Goal: Information Seeking & Learning: Learn about a topic

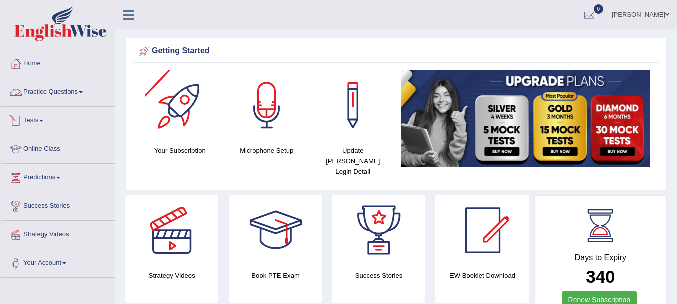
click at [58, 89] on link "Practice Questions" at bounding box center [58, 90] width 114 height 25
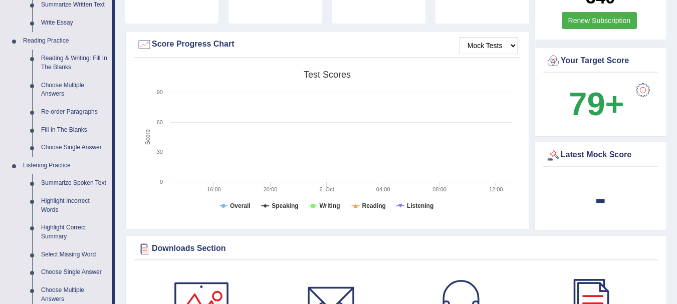
scroll to position [281, 0]
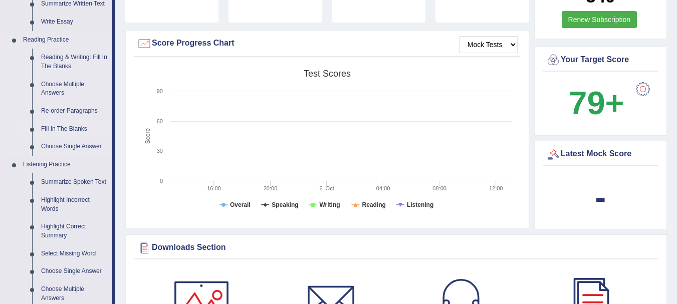
click at [67, 130] on link "Fill In The Blanks" at bounding box center [75, 129] width 76 height 18
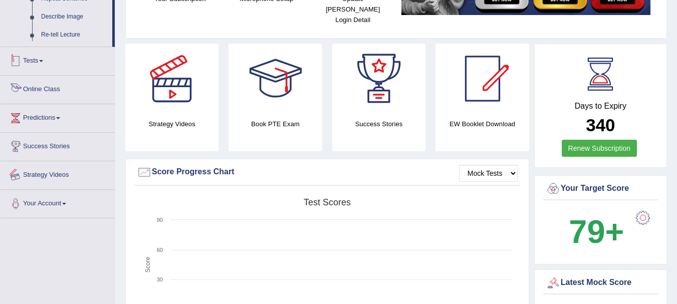
scroll to position [288, 0]
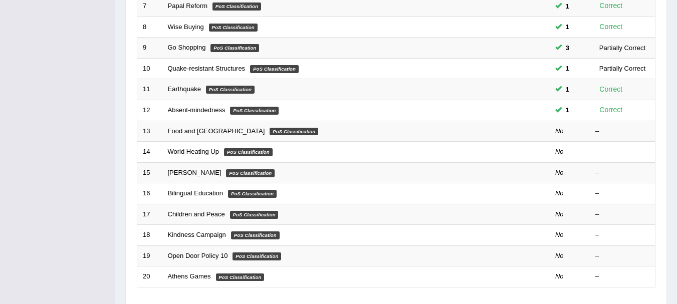
scroll to position [359, 0]
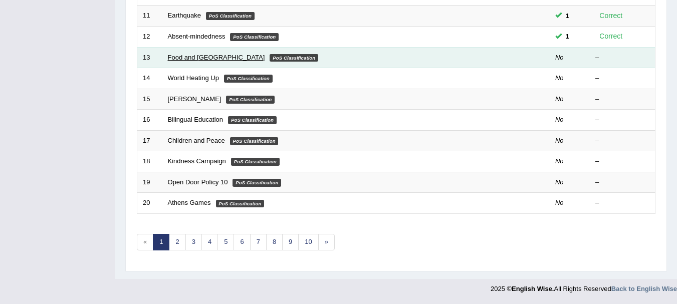
click at [194, 59] on link "Food and [GEOGRAPHIC_DATA]" at bounding box center [216, 58] width 97 height 8
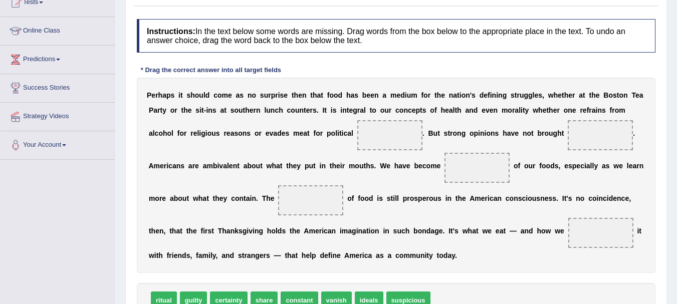
scroll to position [120, 0]
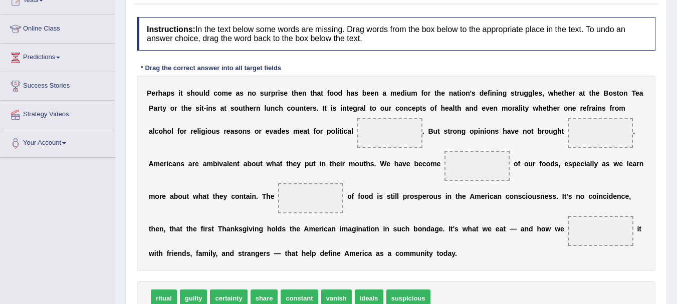
click at [398, 166] on b "a" at bounding box center [400, 164] width 4 height 8
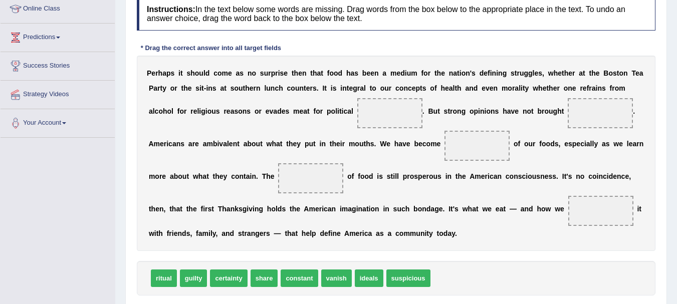
scroll to position [160, 0]
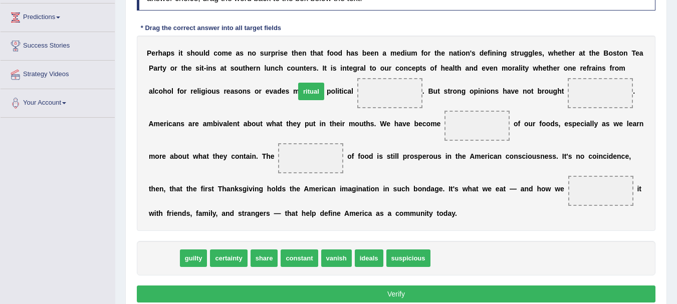
drag, startPoint x: 165, startPoint y: 259, endPoint x: 313, endPoint y: 92, distance: 222.5
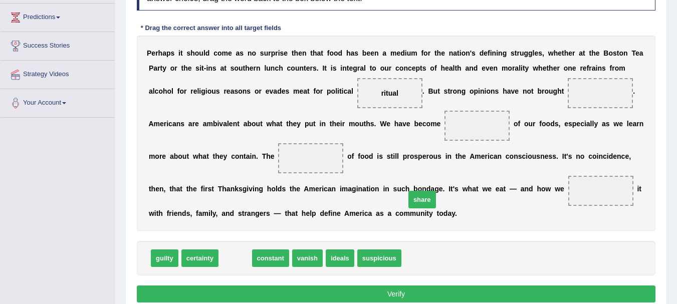
drag, startPoint x: 233, startPoint y: 256, endPoint x: 425, endPoint y: 194, distance: 201.2
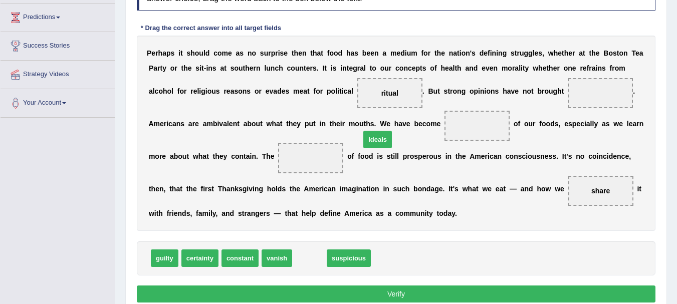
drag, startPoint x: 300, startPoint y: 262, endPoint x: 368, endPoint y: 143, distance: 137.3
drag, startPoint x: 292, startPoint y: 96, endPoint x: 219, endPoint y: 146, distance: 88.0
click at [219, 146] on div "P e r h a p s i t s h o u l d c o m e a s n o s u r p r i s e t h e n t h a t f…" at bounding box center [396, 133] width 518 height 195
drag, startPoint x: 293, startPoint y: 91, endPoint x: 234, endPoint y: 124, distance: 67.3
click at [234, 124] on div "P e r h a p s i t s h o u l d c o m e a s n o s u r p r i s e t h e n t h a t f…" at bounding box center [396, 133] width 518 height 195
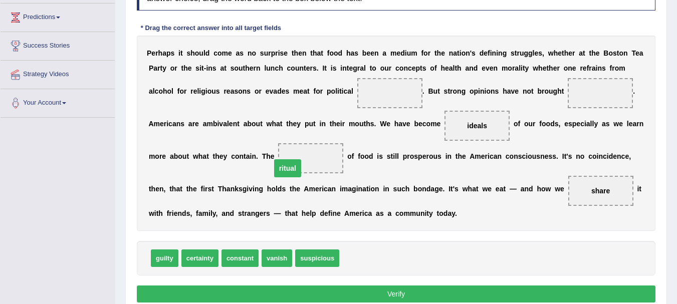
drag, startPoint x: 305, startPoint y: 93, endPoint x: 203, endPoint y: 168, distance: 126.8
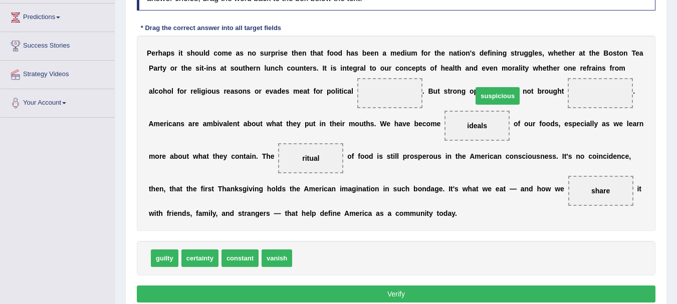
drag, startPoint x: 314, startPoint y: 258, endPoint x: 494, endPoint y: 96, distance: 242.6
click at [190, 260] on span "certainty" at bounding box center [199, 258] width 37 height 18
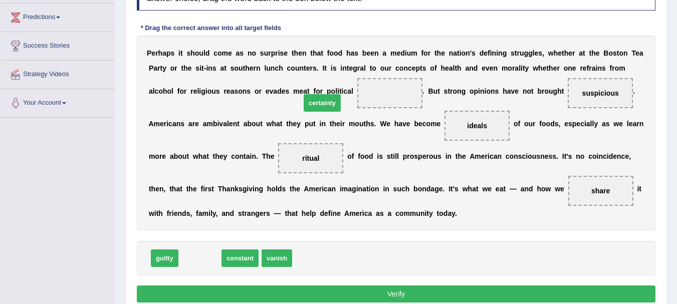
drag, startPoint x: 190, startPoint y: 258, endPoint x: 308, endPoint y: 101, distance: 196.9
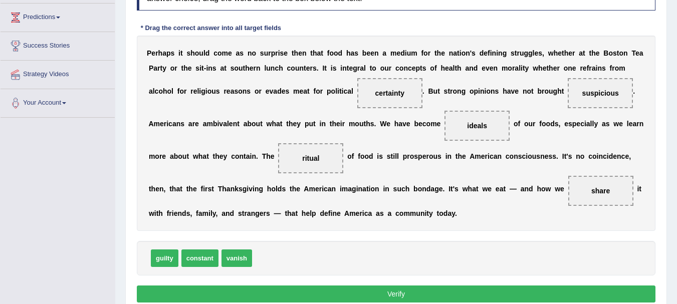
click at [328, 295] on button "Verify" at bounding box center [396, 294] width 518 height 17
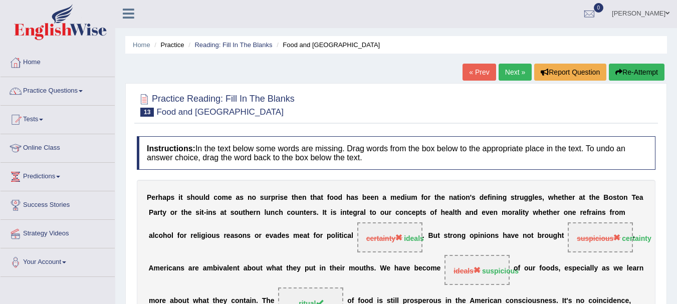
scroll to position [0, 0]
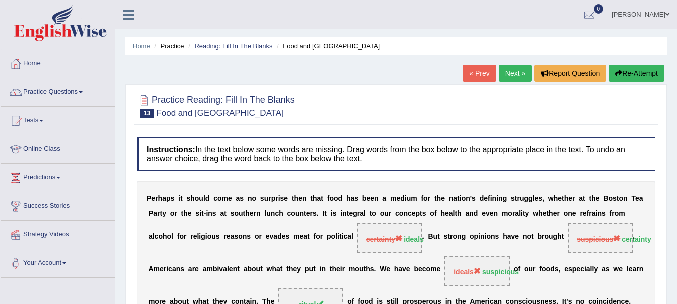
click at [514, 76] on link "Next »" at bounding box center [514, 73] width 33 height 17
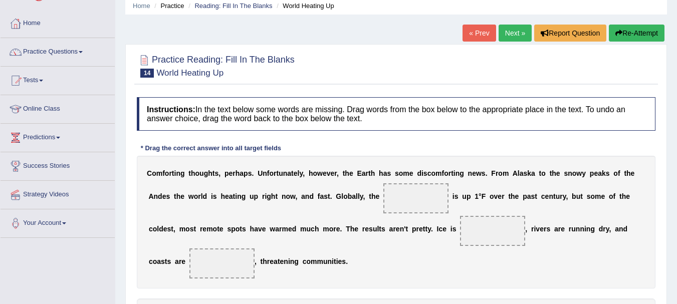
scroll to position [60, 0]
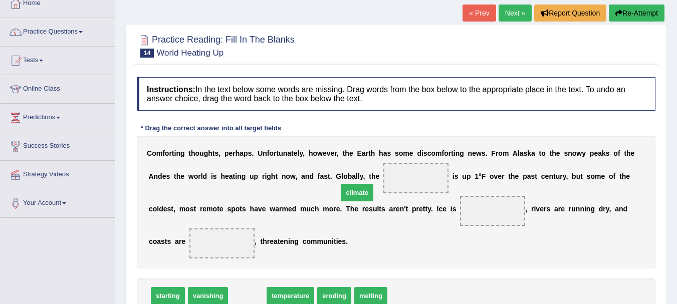
drag, startPoint x: 242, startPoint y: 280, endPoint x: 353, endPoint y: 175, distance: 151.7
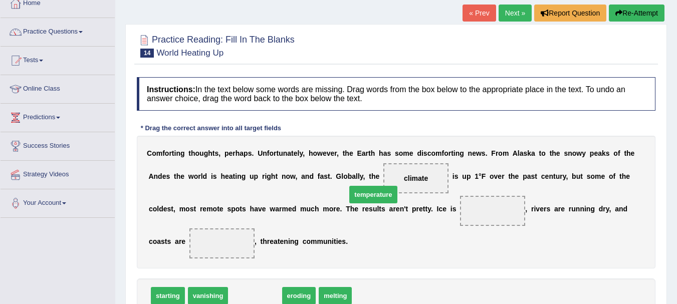
drag, startPoint x: 263, startPoint y: 284, endPoint x: 381, endPoint y: 183, distance: 155.2
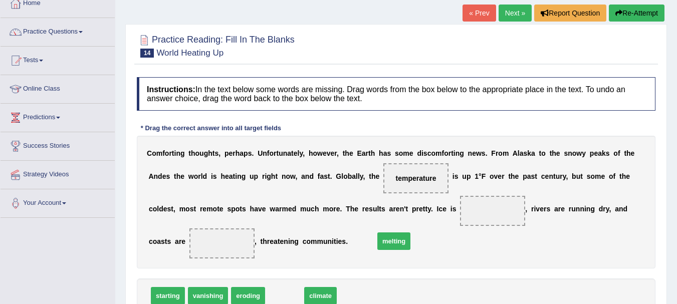
drag, startPoint x: 277, startPoint y: 278, endPoint x: 386, endPoint y: 223, distance: 122.3
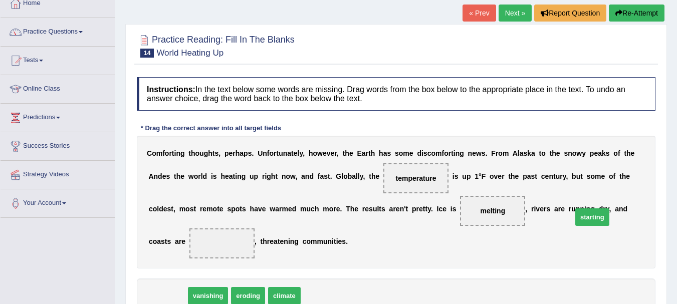
drag, startPoint x: 172, startPoint y: 282, endPoint x: 597, endPoint y: 203, distance: 431.6
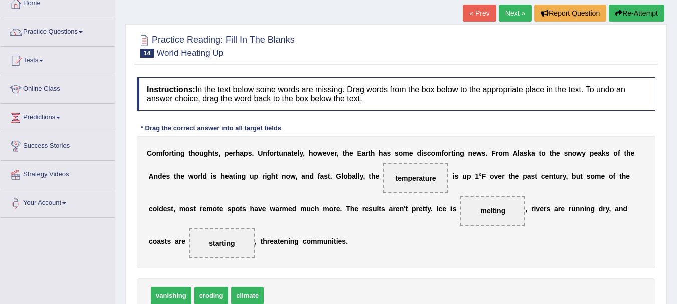
click at [176, 287] on span "vanishing" at bounding box center [171, 296] width 41 height 18
drag, startPoint x: 204, startPoint y: 281, endPoint x: 488, endPoint y: 226, distance: 289.3
click at [488, 232] on span "eroding" at bounding box center [495, 241] width 34 height 18
drag, startPoint x: 496, startPoint y: 225, endPoint x: 517, endPoint y: 225, distance: 20.5
drag, startPoint x: 206, startPoint y: 278, endPoint x: 615, endPoint y: 215, distance: 413.6
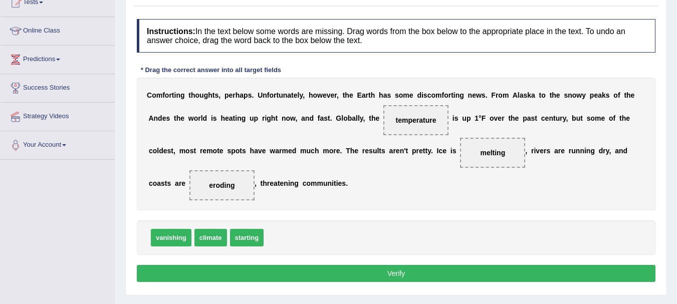
scroll to position [120, 0]
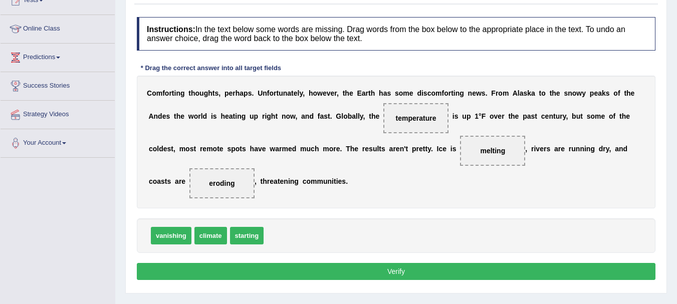
click at [424, 263] on button "Verify" at bounding box center [396, 271] width 518 height 17
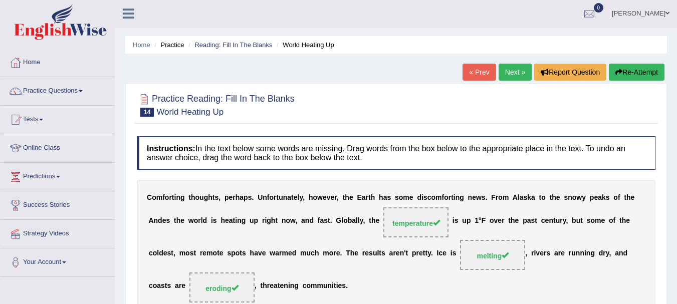
scroll to position [0, 0]
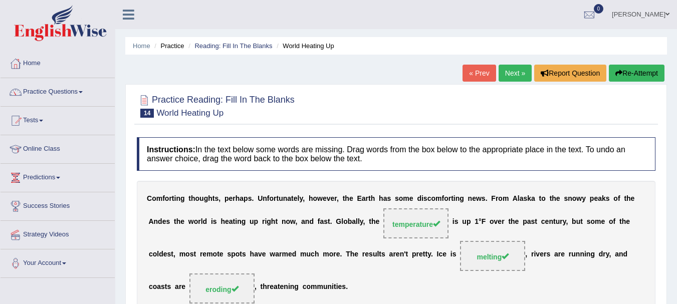
click at [512, 75] on link "Next »" at bounding box center [514, 73] width 33 height 17
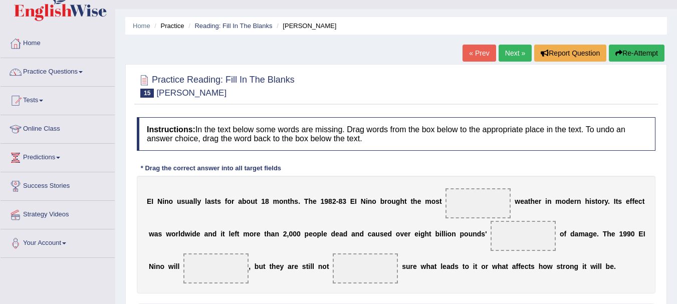
scroll to position [100, 0]
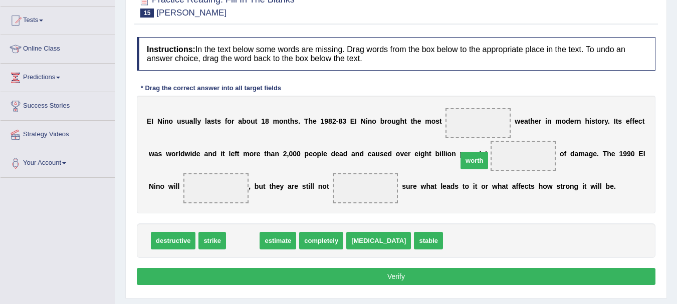
drag, startPoint x: 241, startPoint y: 243, endPoint x: 473, endPoint y: 163, distance: 244.9
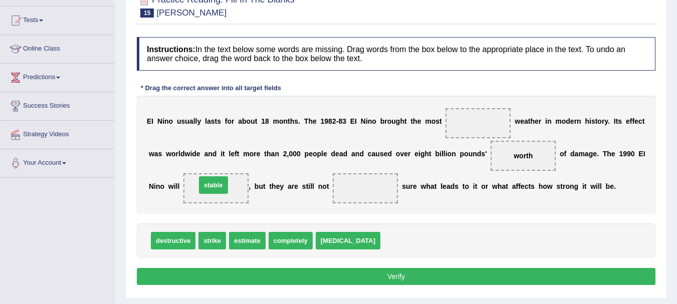
drag, startPoint x: 367, startPoint y: 242, endPoint x: 182, endPoint y: 186, distance: 192.6
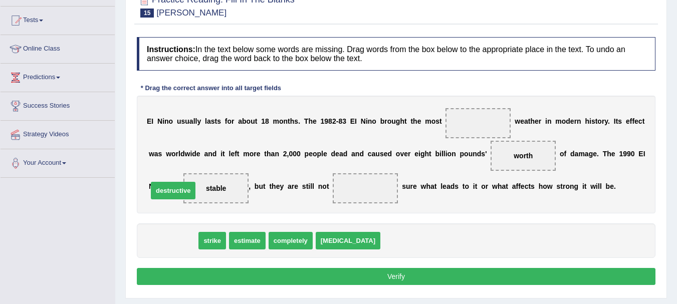
drag, startPoint x: 171, startPoint y: 238, endPoint x: 171, endPoint y: 188, distance: 50.1
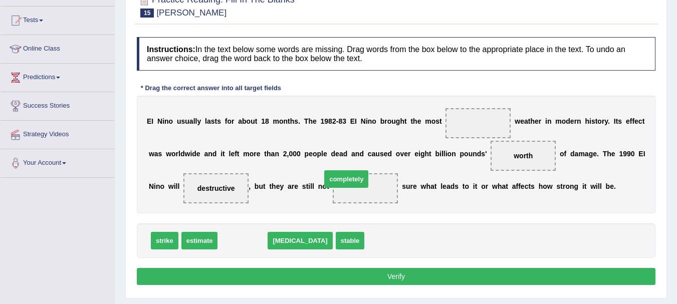
drag, startPoint x: 242, startPoint y: 240, endPoint x: 334, endPoint y: 184, distance: 108.2
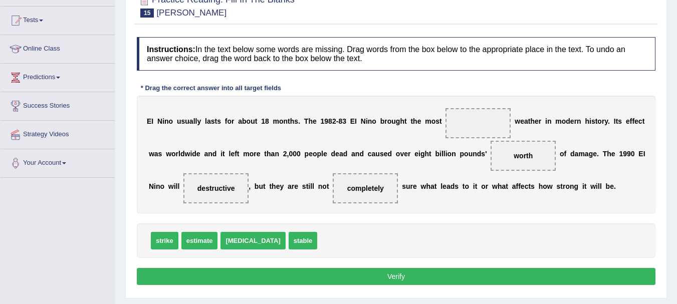
drag, startPoint x: 186, startPoint y: 194, endPoint x: 436, endPoint y: 127, distance: 258.3
click at [436, 127] on div "E I N i n o u s u a l l y l a s t s f o r a b o u t 1 8 m o n t h s . T h e 1 9…" at bounding box center [396, 155] width 518 height 118
drag, startPoint x: 187, startPoint y: 185, endPoint x: 471, endPoint y: 123, distance: 291.2
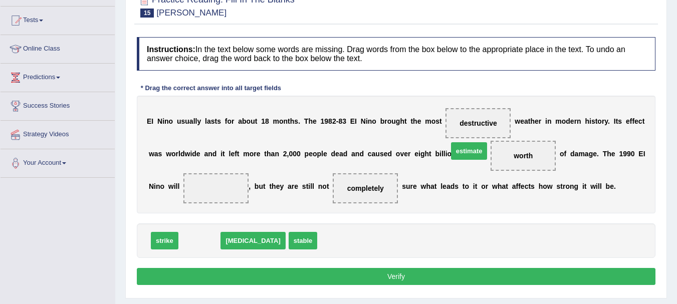
drag, startPoint x: 207, startPoint y: 243, endPoint x: 479, endPoint y: 155, distance: 285.9
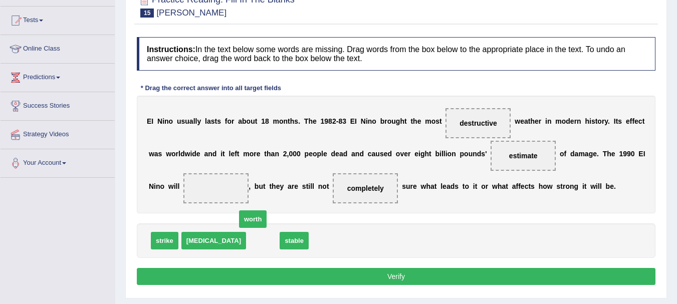
drag, startPoint x: 238, startPoint y: 238, endPoint x: 234, endPoint y: 229, distance: 9.4
drag, startPoint x: 233, startPoint y: 242, endPoint x: 170, endPoint y: 197, distance: 77.9
click at [271, 276] on button "Verify" at bounding box center [396, 276] width 518 height 17
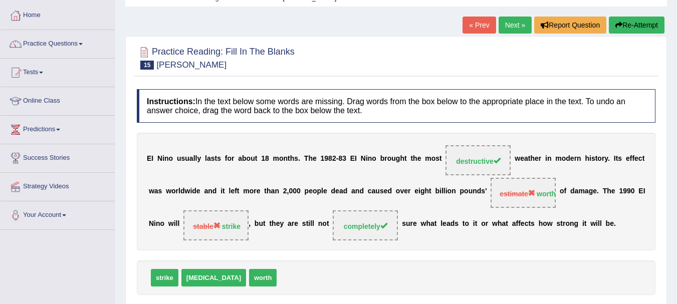
scroll to position [20, 0]
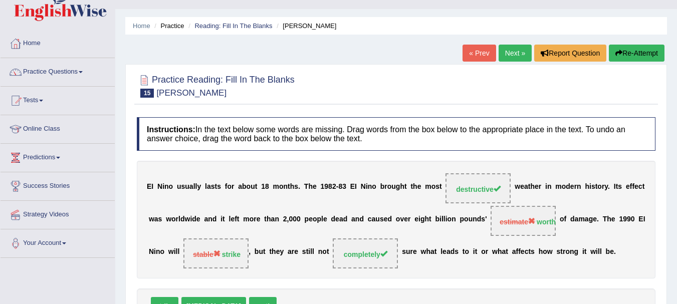
click at [511, 53] on link "Next »" at bounding box center [514, 53] width 33 height 17
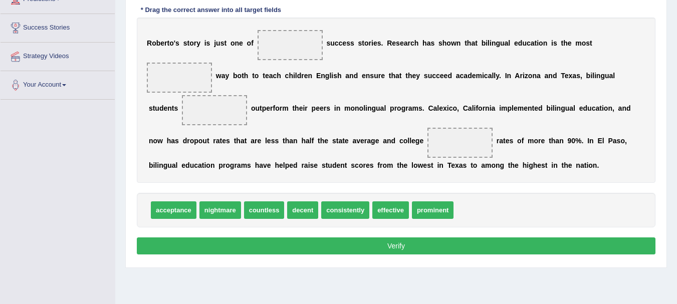
scroll to position [178, 0]
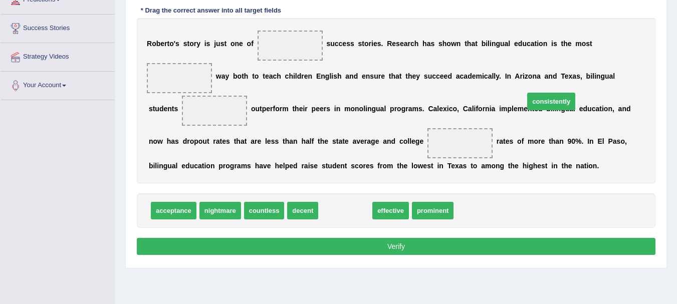
drag, startPoint x: 345, startPoint y: 194, endPoint x: 555, endPoint y: 85, distance: 236.6
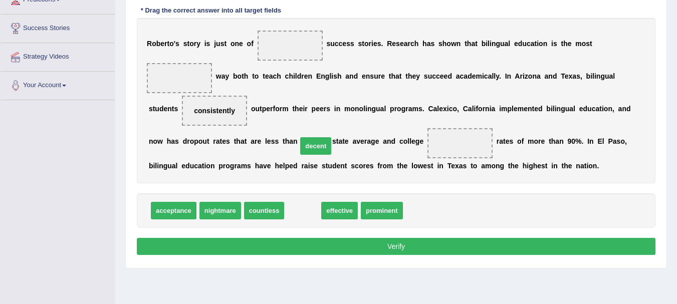
drag, startPoint x: 302, startPoint y: 193, endPoint x: 322, endPoint y: 119, distance: 76.9
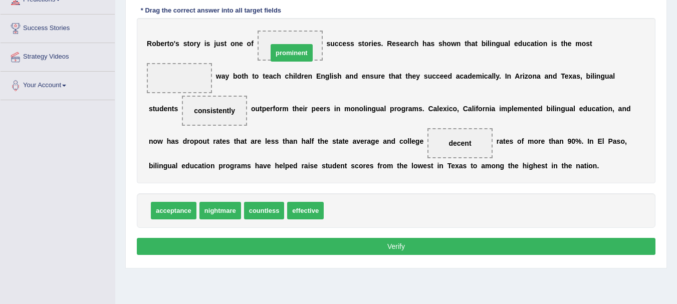
drag, startPoint x: 334, startPoint y: 196, endPoint x: 278, endPoint y: 42, distance: 164.2
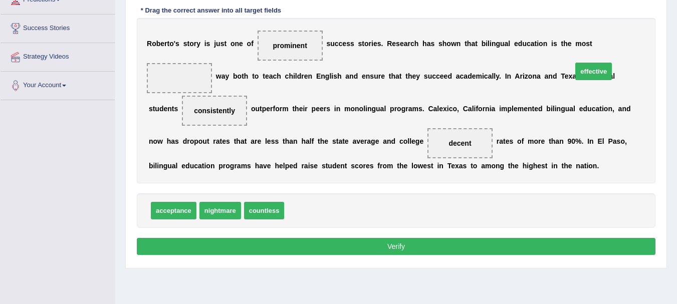
drag, startPoint x: 301, startPoint y: 193, endPoint x: 589, endPoint y: 54, distance: 319.9
click at [420, 238] on button "Verify" at bounding box center [396, 246] width 518 height 17
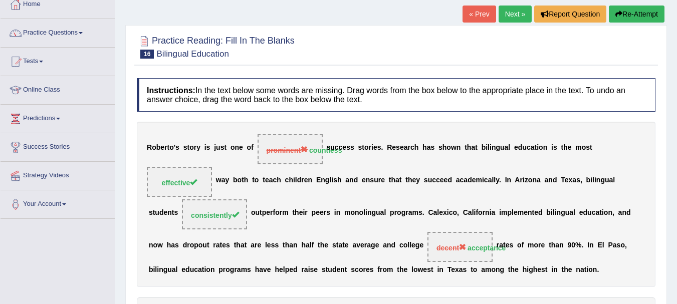
scroll to position [58, 0]
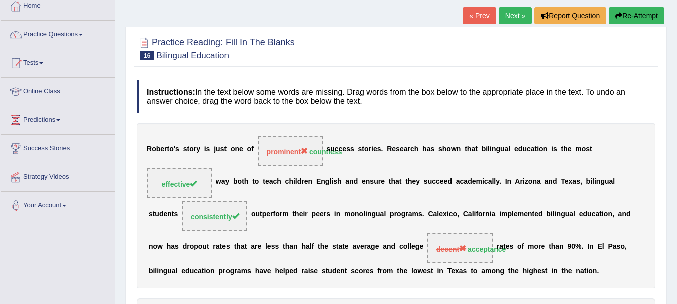
click at [509, 14] on link "Next »" at bounding box center [514, 15] width 33 height 17
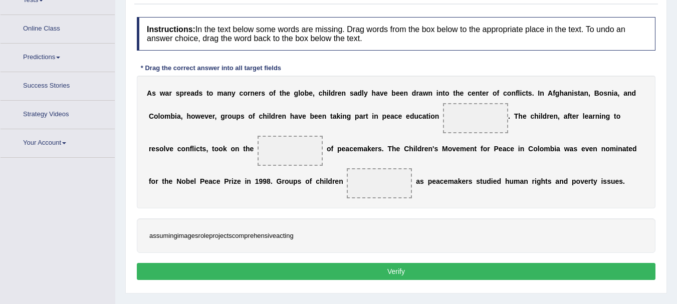
scroll to position [139, 0]
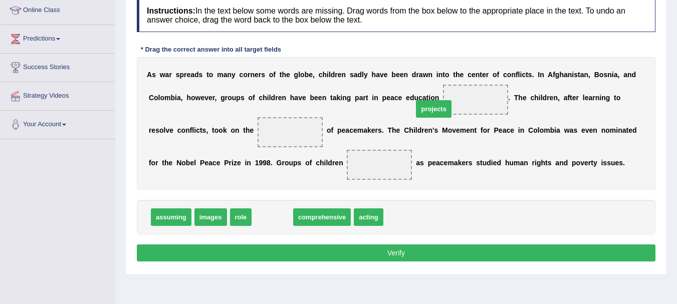
drag, startPoint x: 267, startPoint y: 220, endPoint x: 428, endPoint y: 112, distance: 194.2
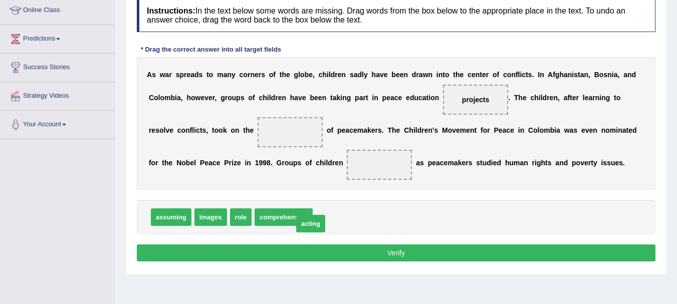
drag, startPoint x: 322, startPoint y: 221, endPoint x: 303, endPoint y: 227, distance: 20.6
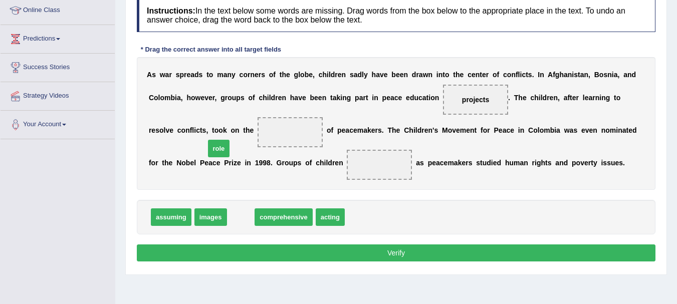
drag, startPoint x: 239, startPoint y: 219, endPoint x: 217, endPoint y: 149, distance: 73.0
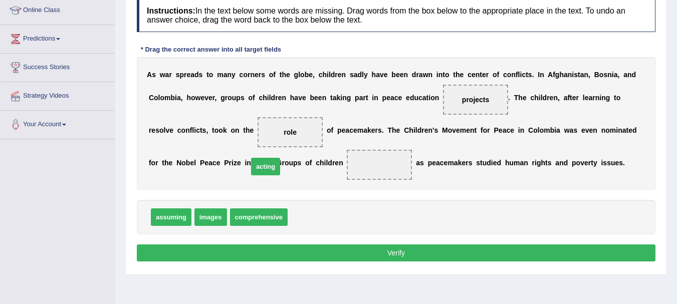
drag, startPoint x: 298, startPoint y: 217, endPoint x: 259, endPoint y: 170, distance: 60.9
click at [333, 218] on div "assuming images comprehensive" at bounding box center [396, 217] width 518 height 35
click at [326, 255] on button "Verify" at bounding box center [396, 252] width 518 height 17
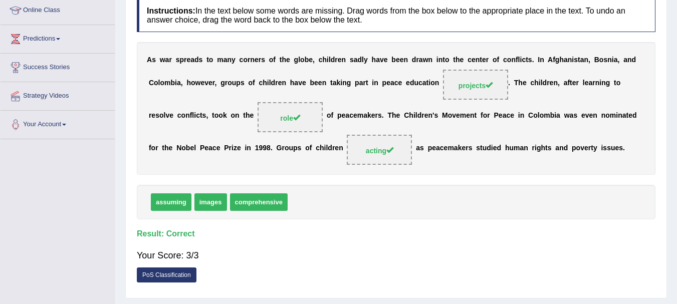
drag, startPoint x: 328, startPoint y: 252, endPoint x: 507, endPoint y: 109, distance: 229.5
click at [507, 109] on div "Instructions: In the text below some words are missing. Drag words from the box…" at bounding box center [395, 143] width 523 height 300
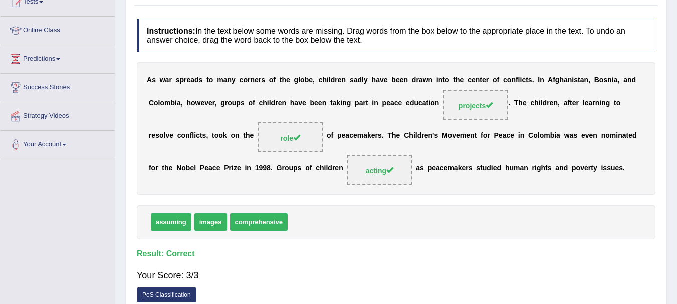
scroll to position [59, 0]
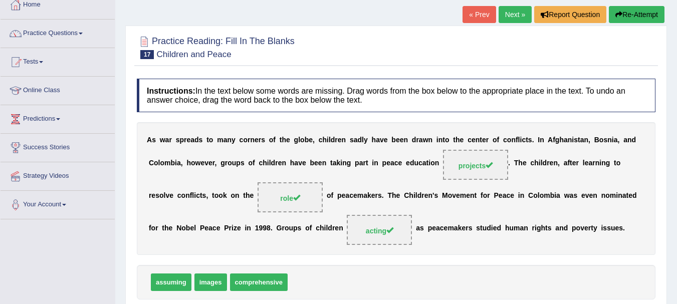
click at [515, 19] on link "Next »" at bounding box center [514, 14] width 33 height 17
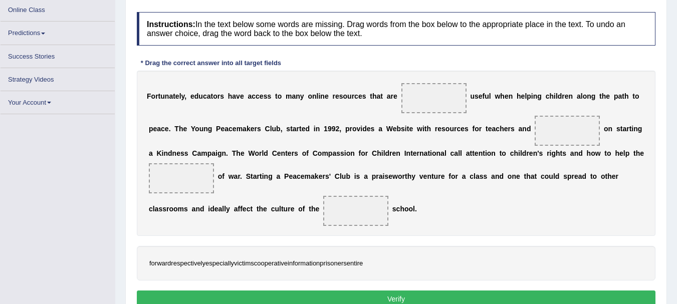
scroll to position [157, 0]
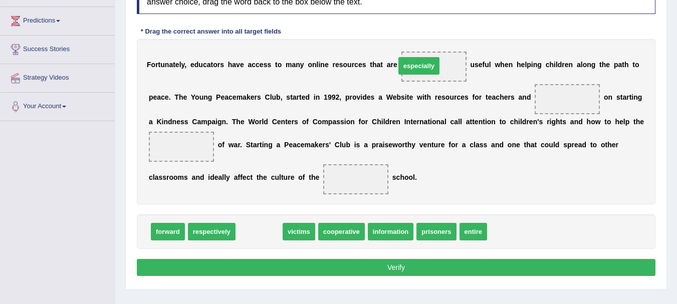
drag, startPoint x: 261, startPoint y: 230, endPoint x: 421, endPoint y: 65, distance: 230.3
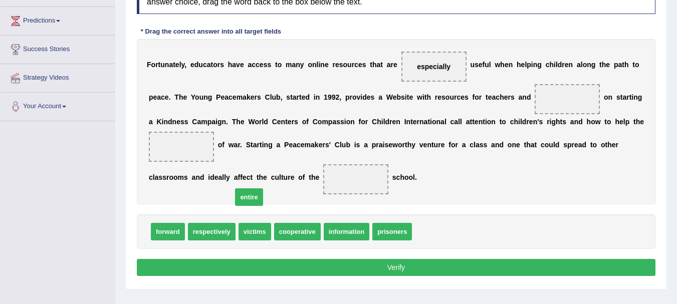
drag, startPoint x: 414, startPoint y: 230, endPoint x: 234, endPoint y: 189, distance: 184.6
click at [504, 159] on div "F o r t u n a t e l y , e d u c a t o r s h a v e a c c e s s t o m a n y o n l…" at bounding box center [396, 121] width 518 height 165
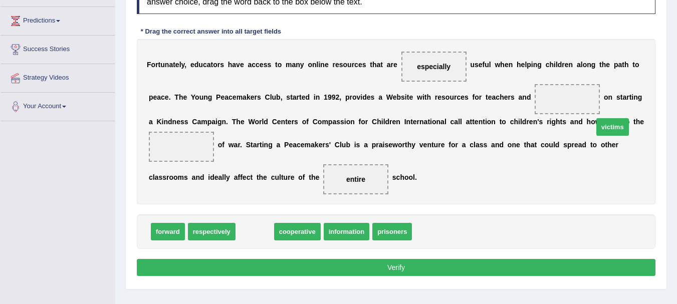
drag, startPoint x: 252, startPoint y: 234, endPoint x: 610, endPoint y: 130, distance: 372.7
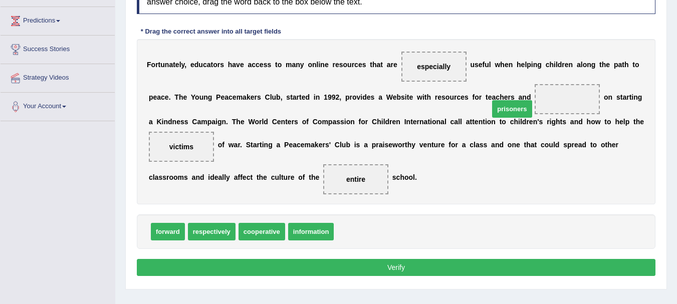
drag, startPoint x: 345, startPoint y: 233, endPoint x: 501, endPoint y: 109, distance: 199.3
click at [395, 267] on button "Verify" at bounding box center [396, 267] width 518 height 17
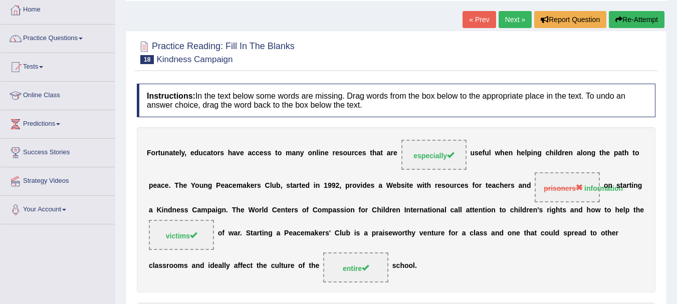
scroll to position [0, 0]
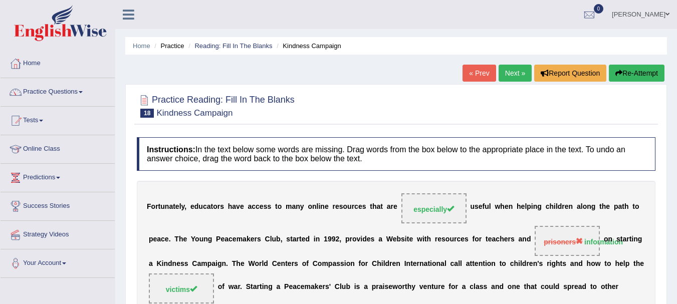
click at [510, 69] on link "Next »" at bounding box center [514, 73] width 33 height 17
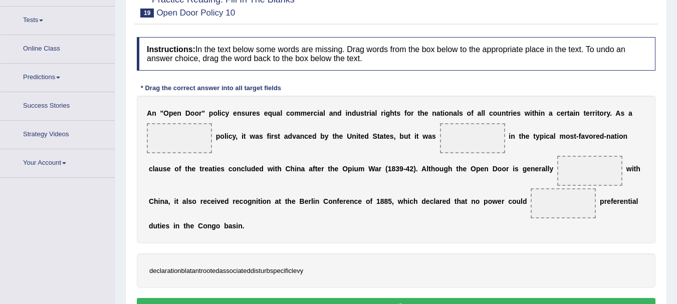
scroll to position [113, 0]
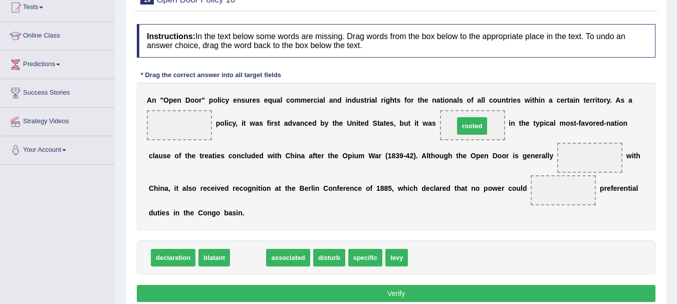
drag, startPoint x: 245, startPoint y: 260, endPoint x: 469, endPoint y: 128, distance: 259.8
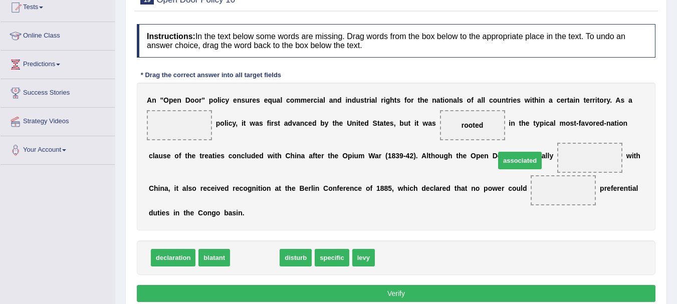
drag, startPoint x: 252, startPoint y: 255, endPoint x: 518, endPoint y: 158, distance: 282.7
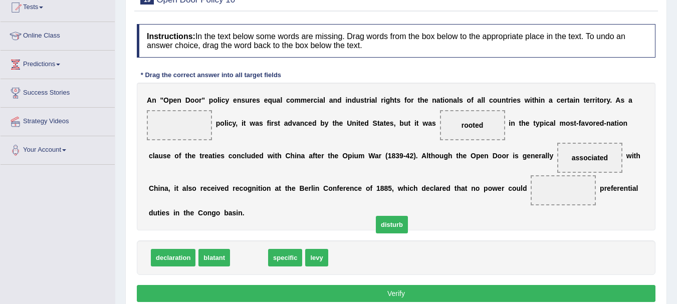
drag, startPoint x: 245, startPoint y: 259, endPoint x: 420, endPoint y: 212, distance: 181.1
click at [408, 216] on span "disturb" at bounding box center [392, 225] width 32 height 18
drag, startPoint x: 237, startPoint y: 261, endPoint x: 514, endPoint y: 193, distance: 285.2
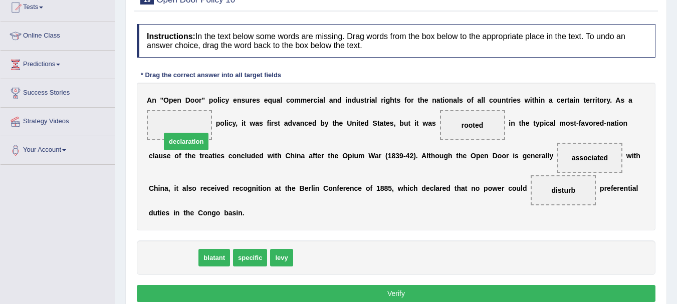
drag, startPoint x: 181, startPoint y: 256, endPoint x: 194, endPoint y: 138, distance: 118.4
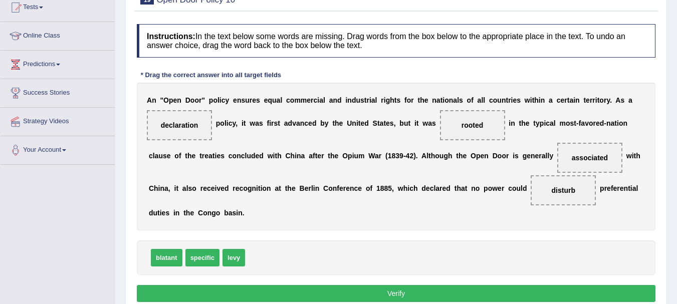
click at [263, 289] on button "Verify" at bounding box center [396, 293] width 518 height 17
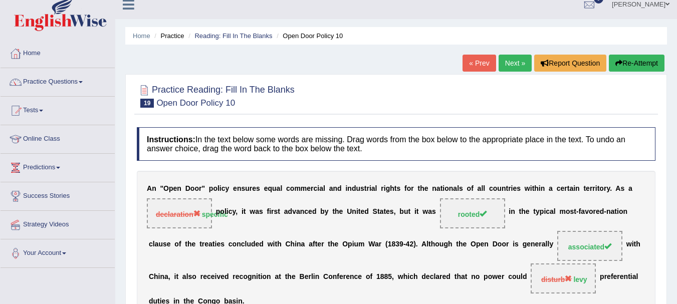
scroll to position [0, 0]
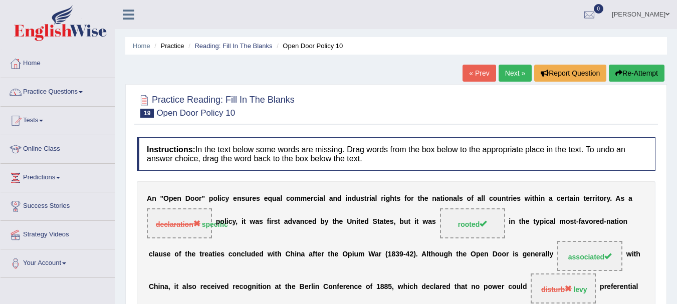
click at [520, 71] on link "Next »" at bounding box center [514, 73] width 33 height 17
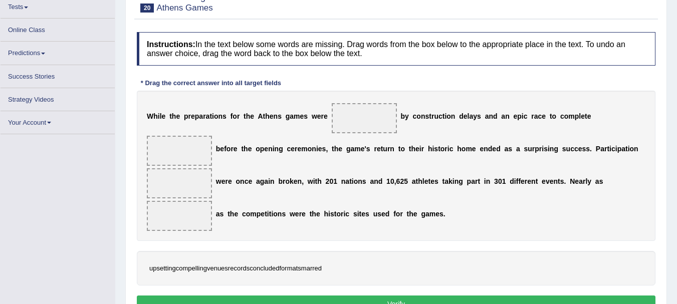
scroll to position [113, 0]
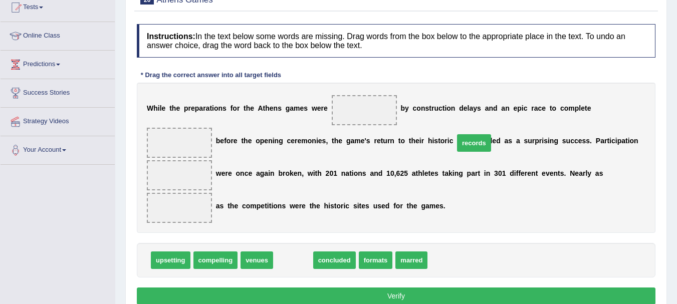
drag, startPoint x: 290, startPoint y: 243, endPoint x: 470, endPoint y: 126, distance: 215.5
click at [470, 134] on span "records" at bounding box center [474, 143] width 34 height 18
drag, startPoint x: 288, startPoint y: 242, endPoint x: 586, endPoint y: 143, distance: 313.5
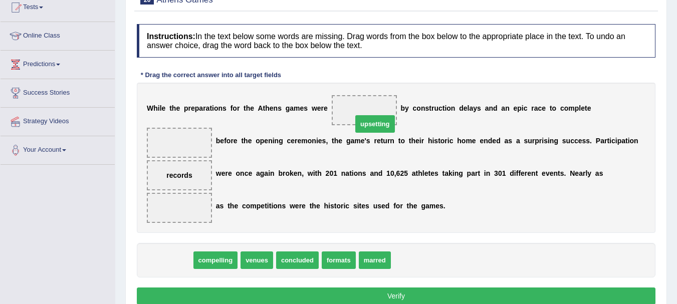
drag, startPoint x: 170, startPoint y: 239, endPoint x: 371, endPoint y: 106, distance: 241.1
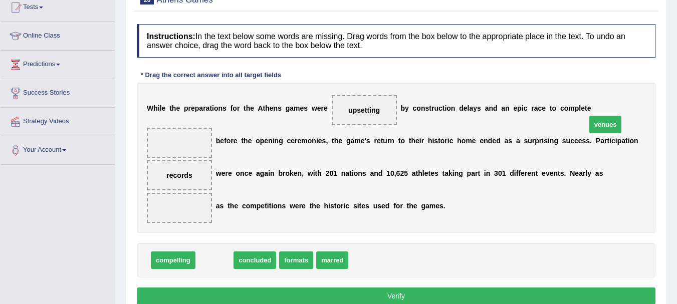
drag, startPoint x: 215, startPoint y: 246, endPoint x: 606, endPoint y: 111, distance: 413.6
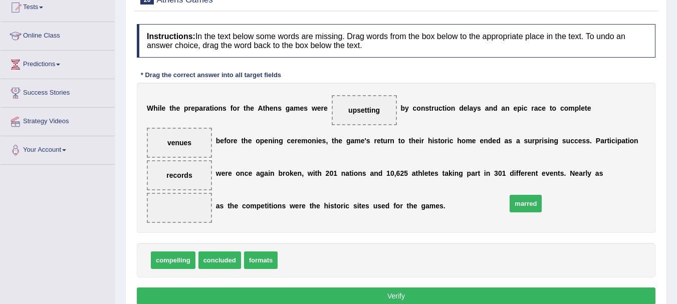
drag, startPoint x: 296, startPoint y: 241, endPoint x: 535, endPoint y: 173, distance: 248.0
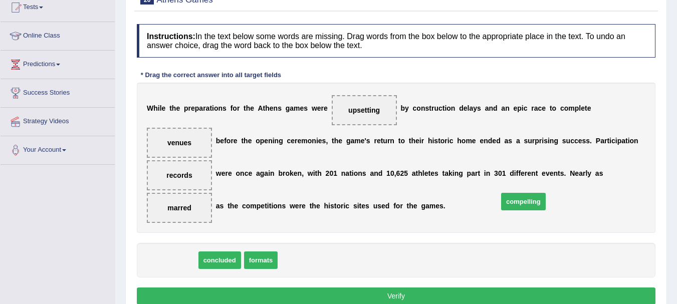
drag, startPoint x: 179, startPoint y: 241, endPoint x: 530, endPoint y: 180, distance: 356.4
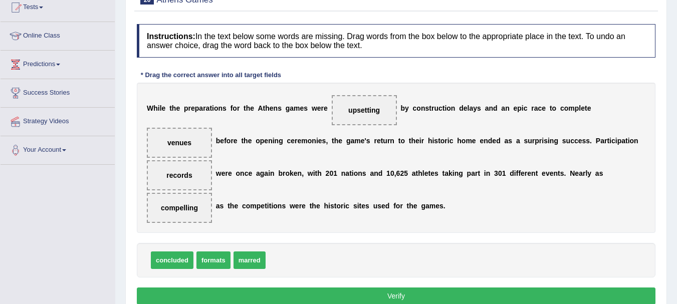
click at [367, 288] on button "Verify" at bounding box center [396, 296] width 518 height 17
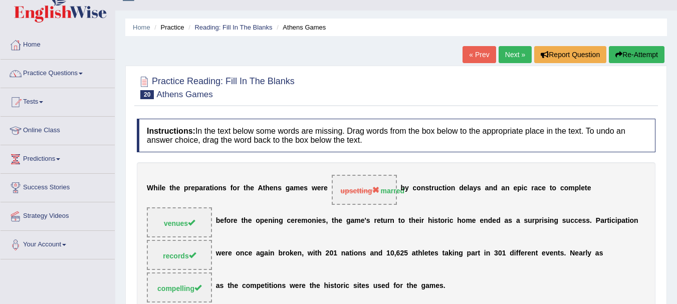
scroll to position [2, 0]
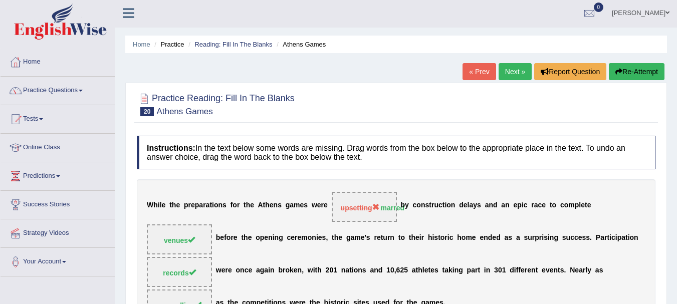
click at [512, 69] on link "Next »" at bounding box center [514, 71] width 33 height 17
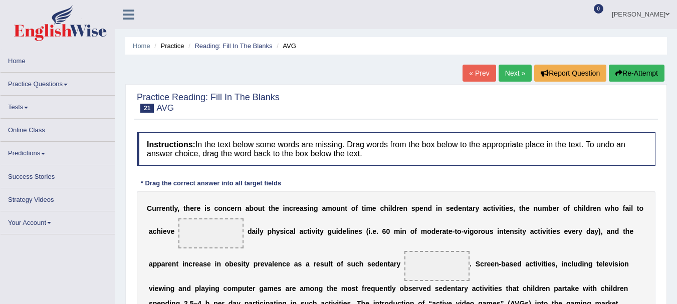
click at [48, 87] on link "Practice Questions" at bounding box center [58, 83] width 114 height 20
click at [63, 83] on link "Practice Questions" at bounding box center [58, 83] width 114 height 20
click at [63, 80] on link "Practice Questions" at bounding box center [58, 83] width 114 height 20
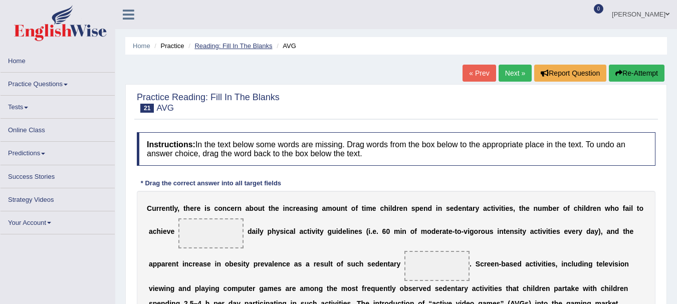
click at [207, 47] on link "Reading: Fill In The Blanks" at bounding box center [233, 46] width 78 height 8
click at [48, 85] on link "Practice Questions" at bounding box center [58, 83] width 114 height 20
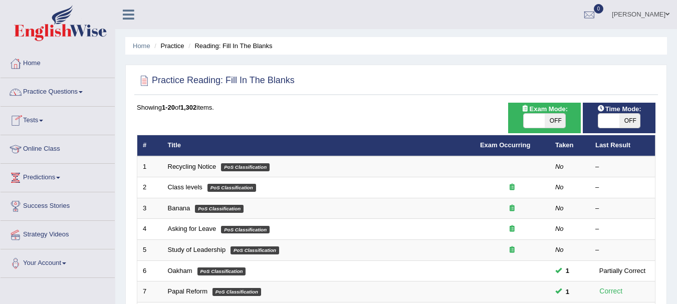
click at [45, 95] on link "Practice Questions" at bounding box center [58, 90] width 114 height 25
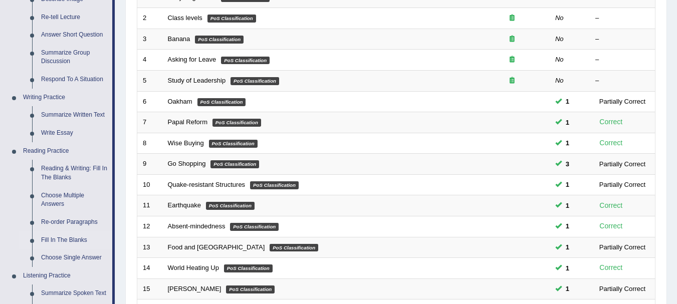
scroll to position [171, 0]
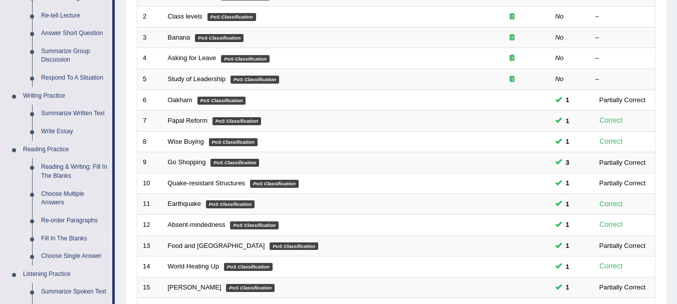
drag, startPoint x: 676, startPoint y: 144, endPoint x: 680, endPoint y: 178, distance: 34.3
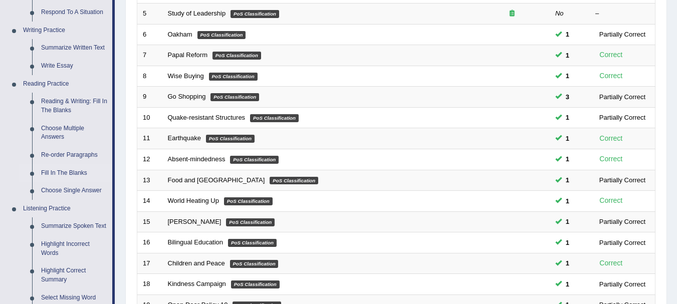
scroll to position [237, 0]
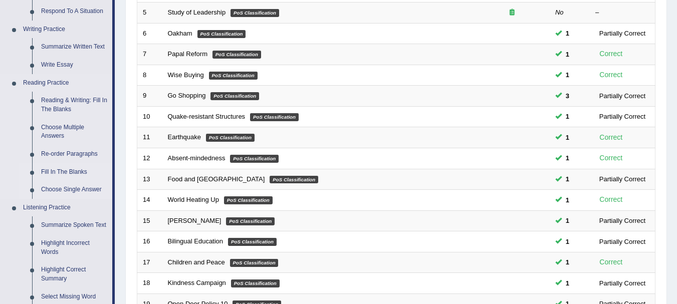
click at [84, 188] on link "Choose Single Answer" at bounding box center [75, 190] width 76 height 18
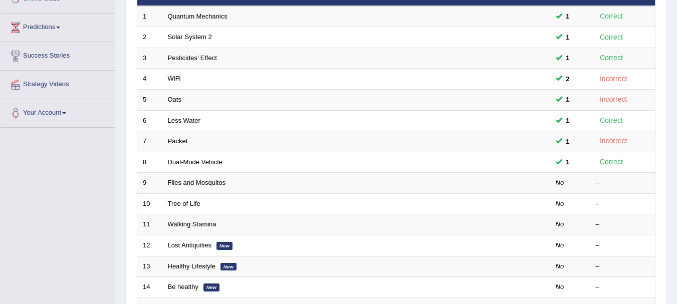
scroll to position [281, 0]
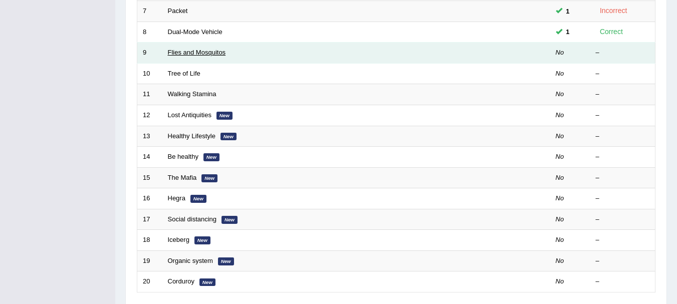
click at [195, 52] on link "Flies and Mosquitos" at bounding box center [197, 53] width 58 height 8
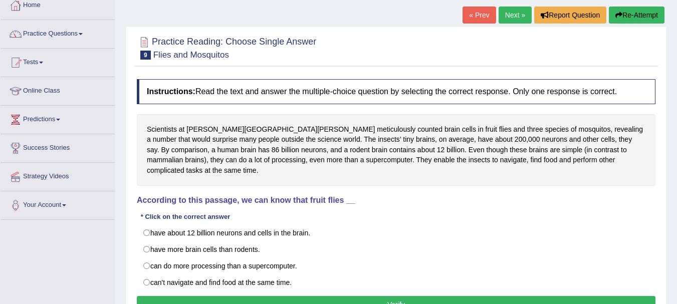
scroll to position [100, 0]
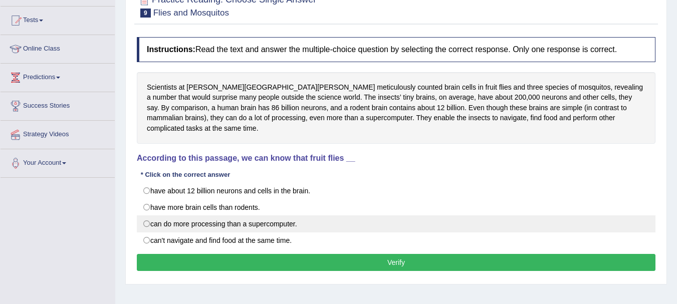
click at [266, 215] on label "can do more processing than a supercomputer." at bounding box center [396, 223] width 518 height 17
radio input "true"
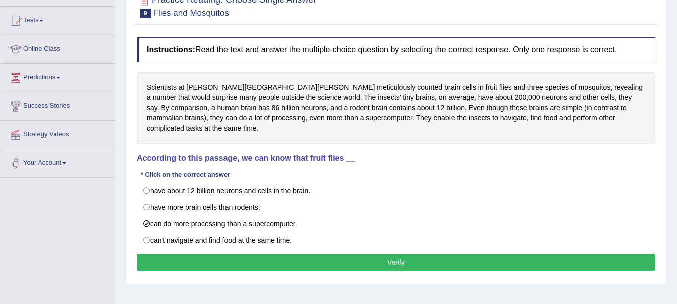
click at [274, 254] on button "Verify" at bounding box center [396, 262] width 518 height 17
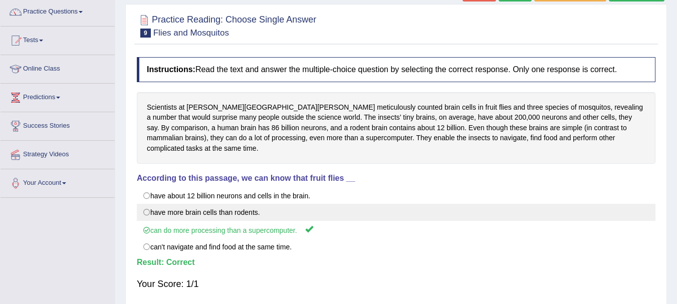
scroll to position [0, 0]
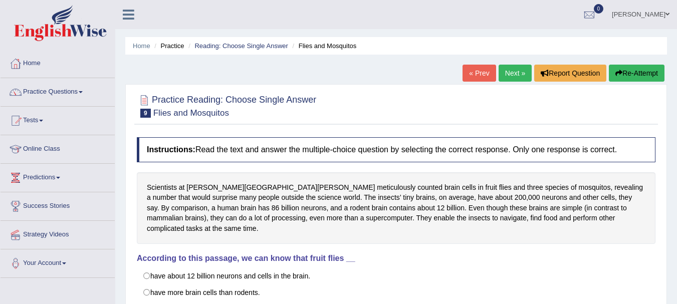
click at [508, 72] on link "Next »" at bounding box center [514, 73] width 33 height 17
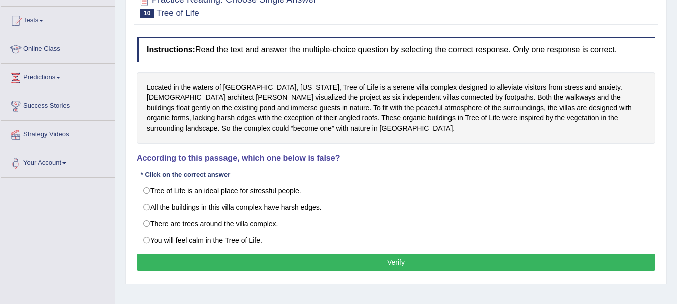
scroll to position [120, 0]
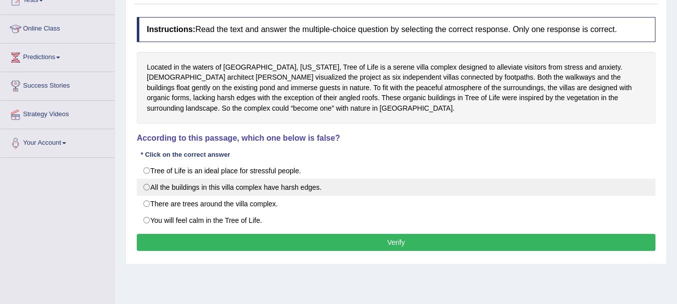
click at [430, 191] on label "All the buildings in this villa complex have harsh edges." at bounding box center [396, 187] width 518 height 17
radio input "true"
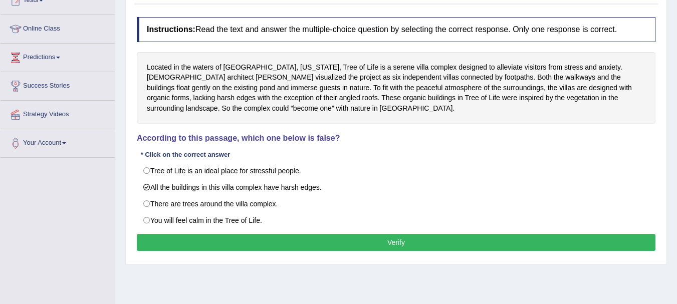
click at [414, 245] on button "Verify" at bounding box center [396, 242] width 518 height 17
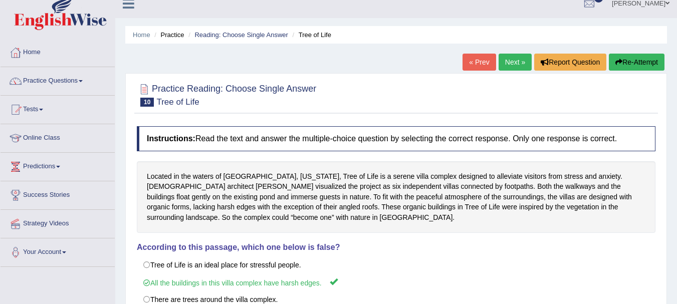
scroll to position [0, 0]
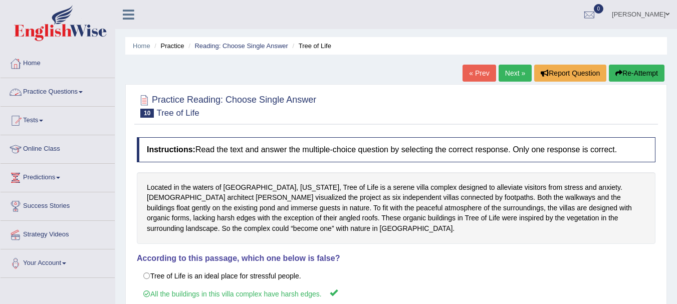
click at [51, 88] on link "Practice Questions" at bounding box center [58, 90] width 114 height 25
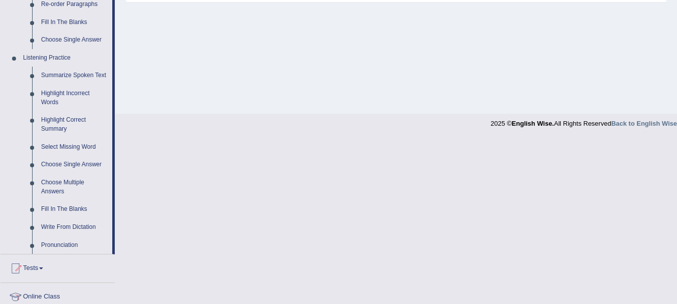
scroll to position [390, 0]
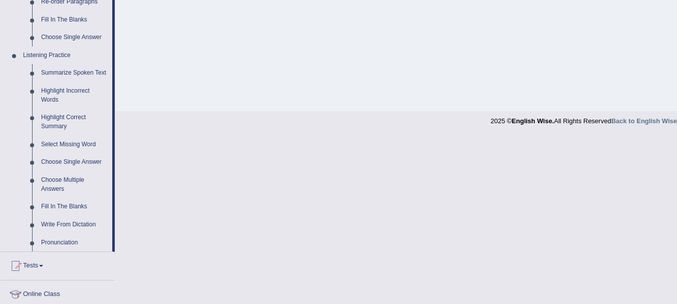
drag, startPoint x: 346, startPoint y: 0, endPoint x: 428, endPoint y: 148, distance: 169.5
